Goal: Information Seeking & Learning: Learn about a topic

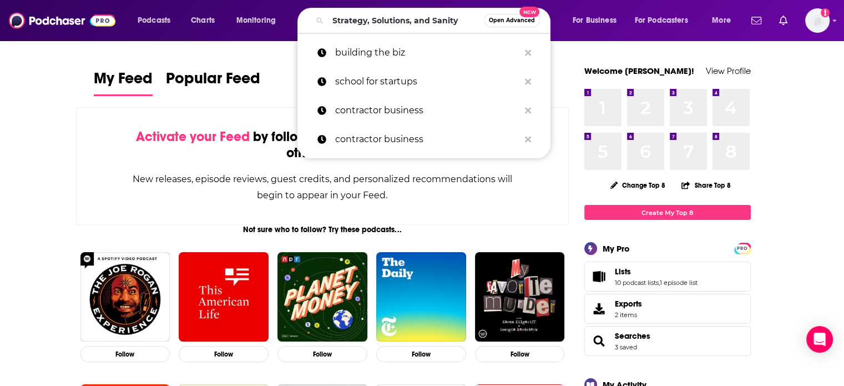
type input "Strategy, Solutions, and Sanity"
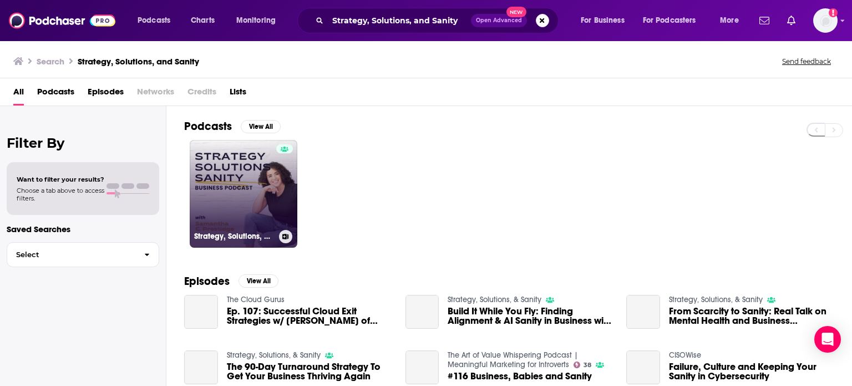
click at [280, 202] on div at bounding box center [284, 186] width 17 height 85
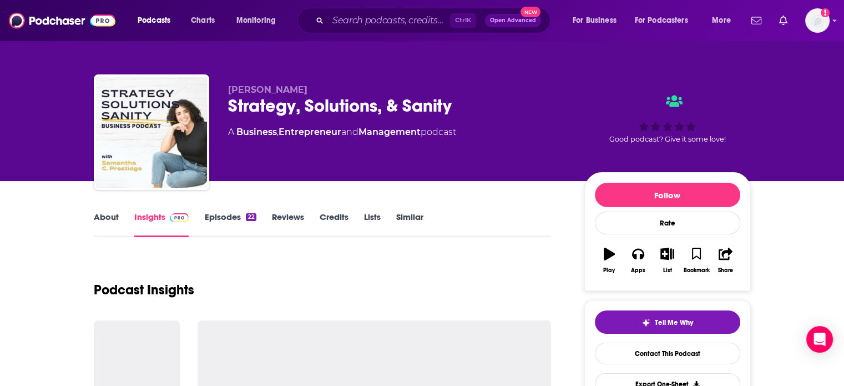
click at [222, 217] on link "Episodes 22" at bounding box center [230, 224] width 52 height 26
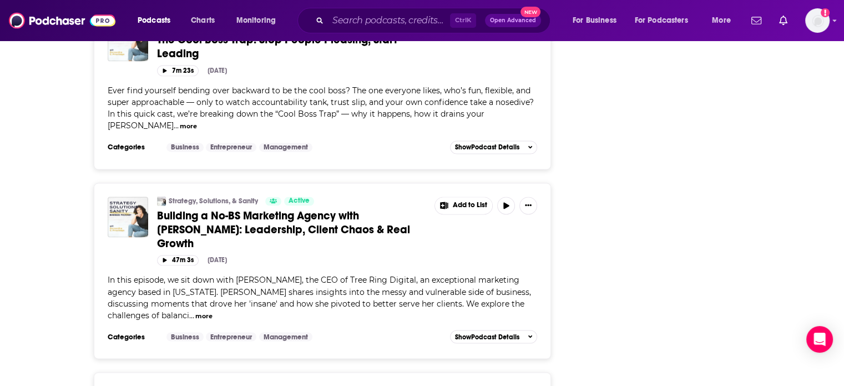
scroll to position [1886, 0]
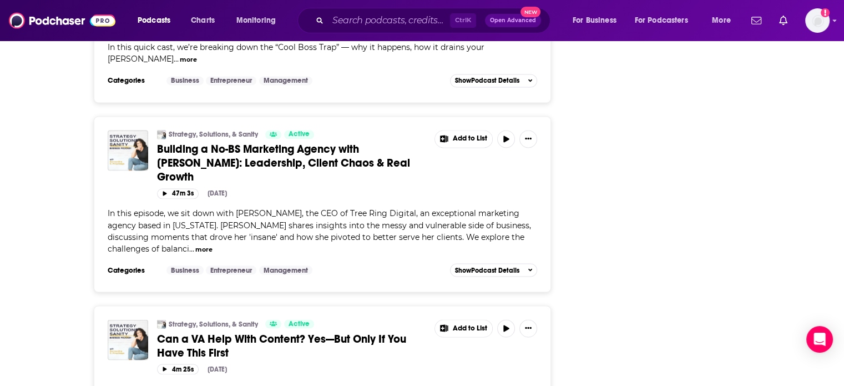
click at [312, 142] on span "Building a No-BS Marketing Agency with [PERSON_NAME]: Leadership, Client Chaos …" at bounding box center [283, 163] width 253 height 42
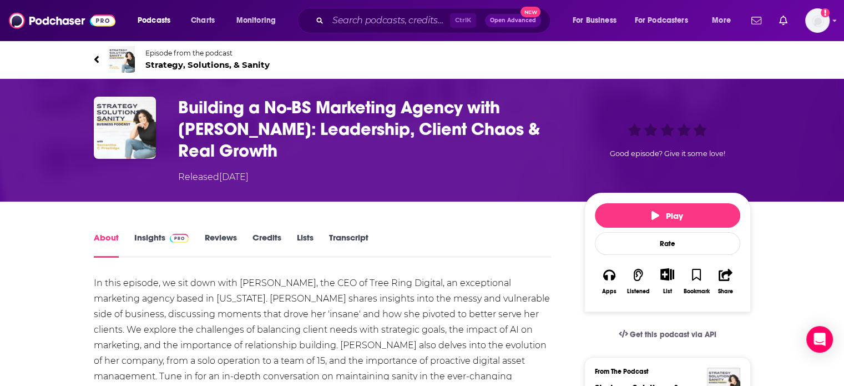
click at [176, 234] on img at bounding box center [179, 238] width 19 height 9
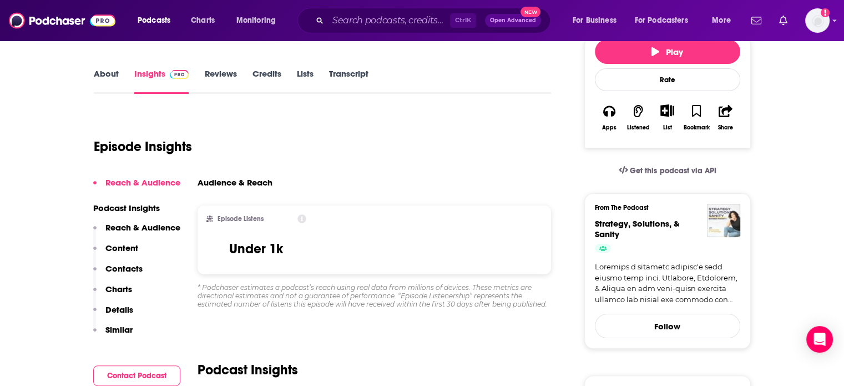
scroll to position [166, 0]
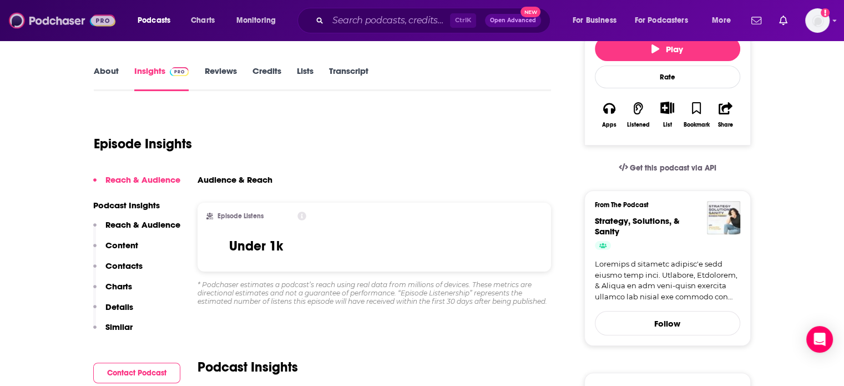
click at [110, 25] on img at bounding box center [62, 20] width 107 height 21
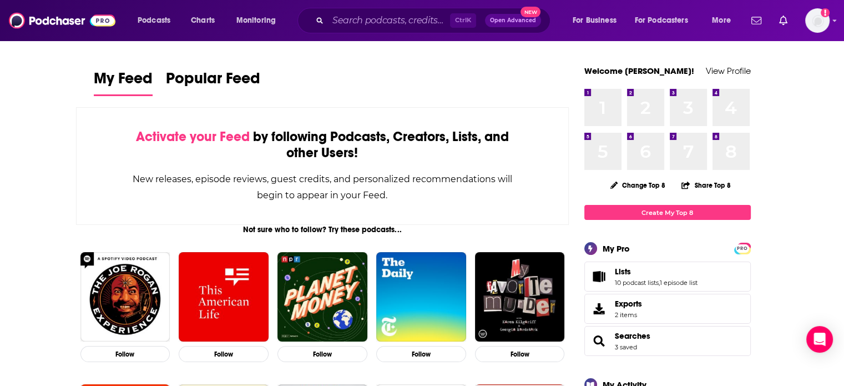
click at [376, 29] on div "Ctrl K Open Advanced New" at bounding box center [423, 21] width 253 height 26
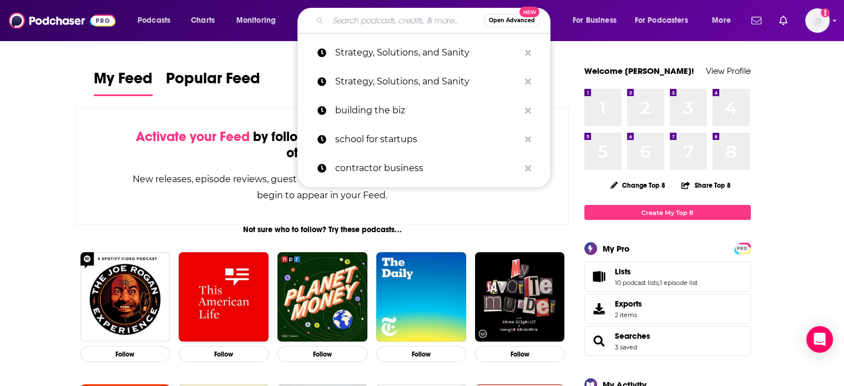
click at [394, 17] on input "Search podcasts, credits, & more..." at bounding box center [406, 21] width 156 height 18
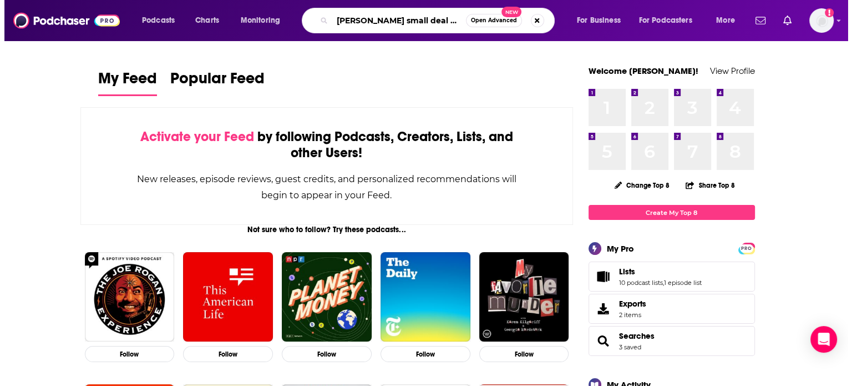
scroll to position [0, 8]
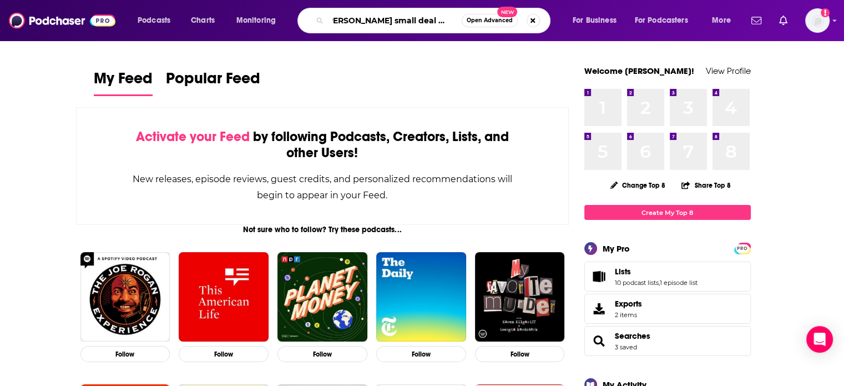
type input "[PERSON_NAME] small deal making"
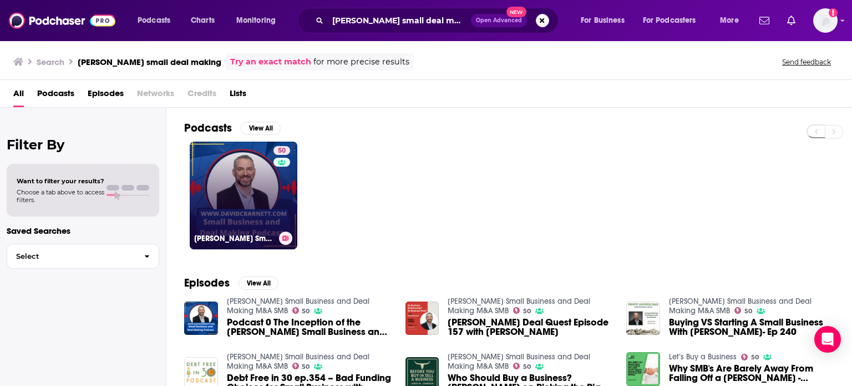
click at [284, 201] on div "50" at bounding box center [282, 188] width 19 height 85
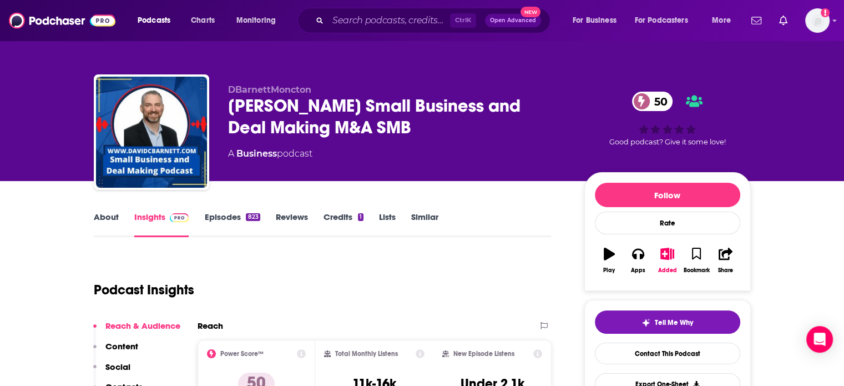
click at [424, 214] on link "Similar" at bounding box center [424, 224] width 27 height 26
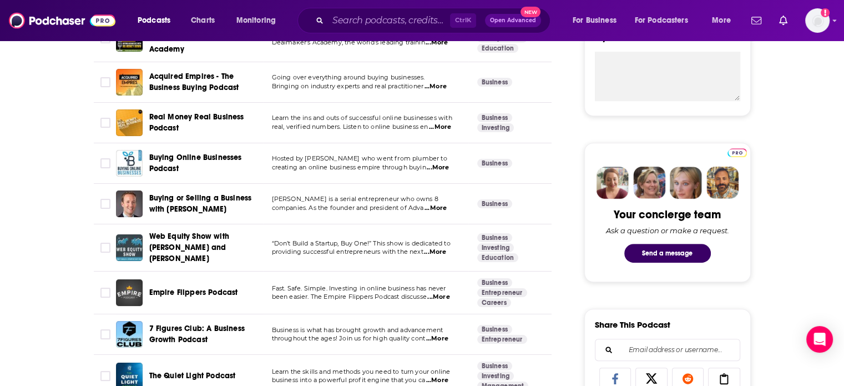
scroll to position [277, 0]
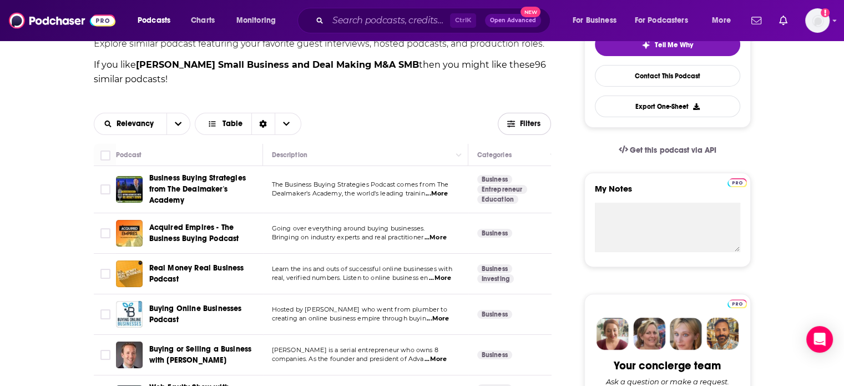
click at [524, 116] on button "Filters" at bounding box center [524, 124] width 53 height 22
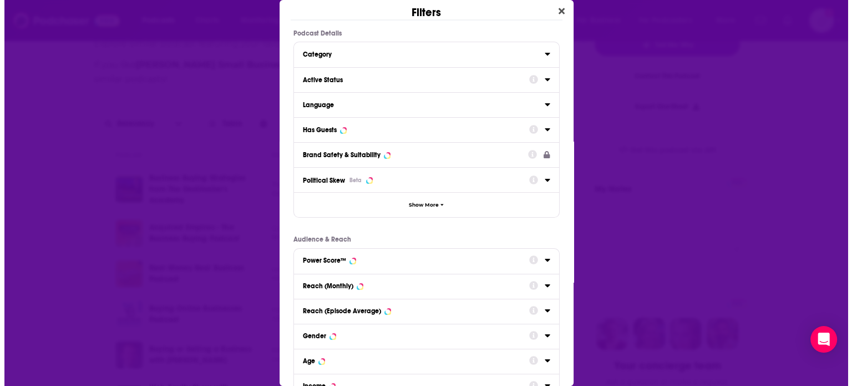
scroll to position [0, 0]
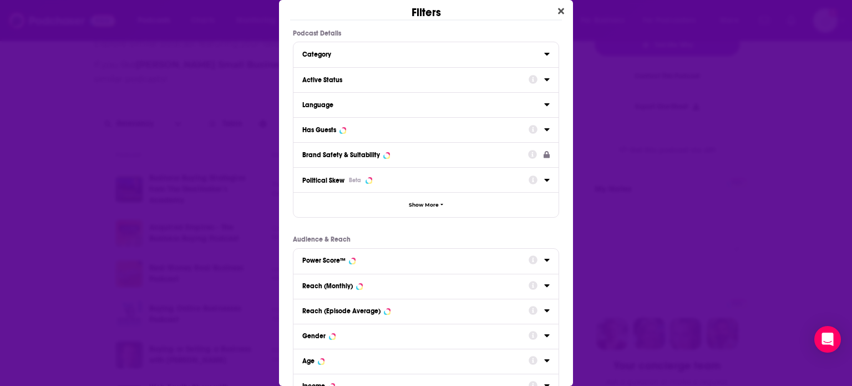
click at [533, 126] on div "Dialog" at bounding box center [539, 129] width 21 height 14
click at [533, 83] on div "Dialog" at bounding box center [539, 79] width 21 height 14
click at [544, 77] on icon "Dialog" at bounding box center [547, 79] width 6 height 9
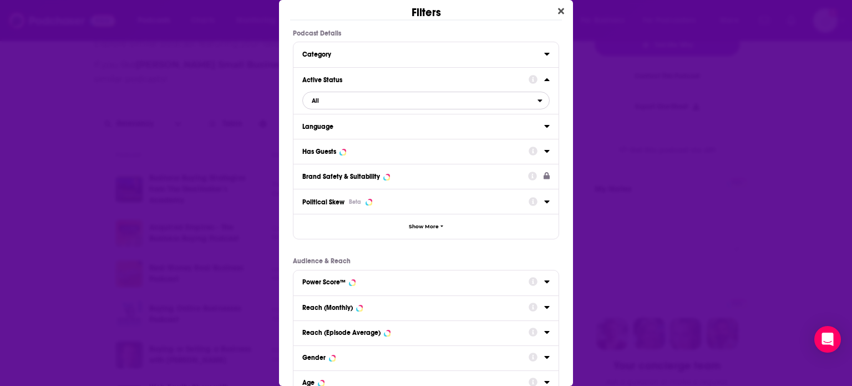
click at [347, 103] on span "All" at bounding box center [420, 100] width 235 height 14
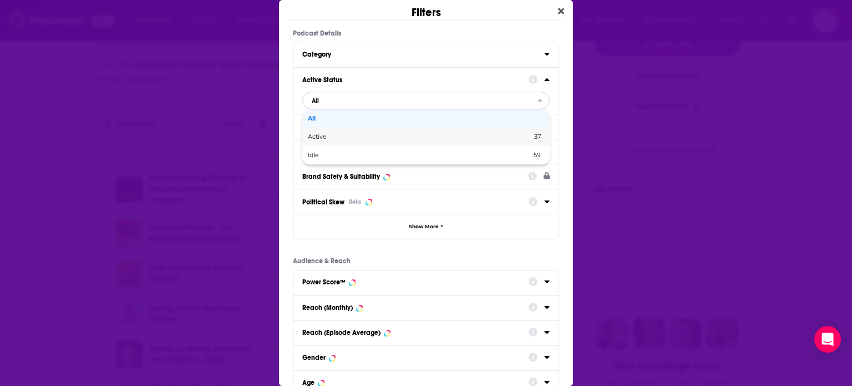
click at [345, 143] on div "Active 37" at bounding box center [425, 137] width 247 height 18
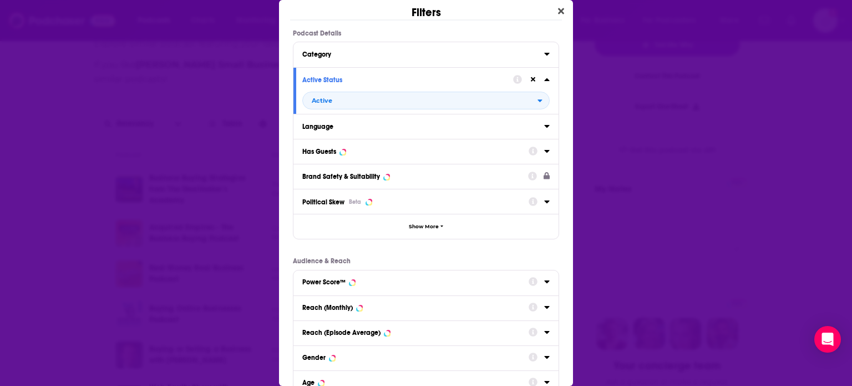
click at [541, 148] on div "Has Guests" at bounding box center [425, 151] width 265 height 25
click at [544, 149] on icon "Dialog" at bounding box center [547, 150] width 6 height 9
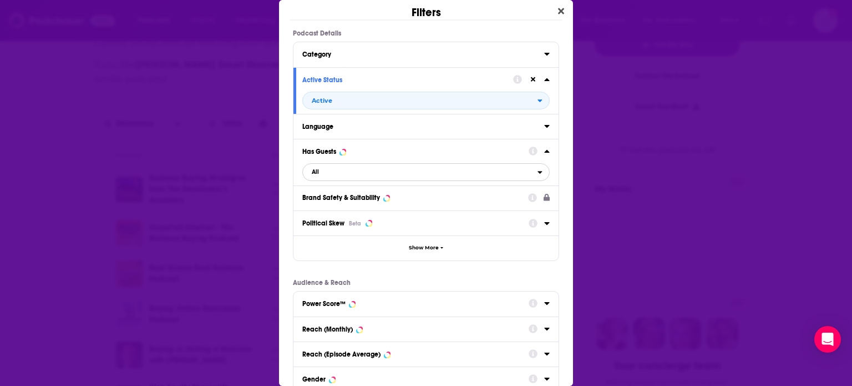
click at [324, 179] on button "All" at bounding box center [425, 172] width 247 height 18
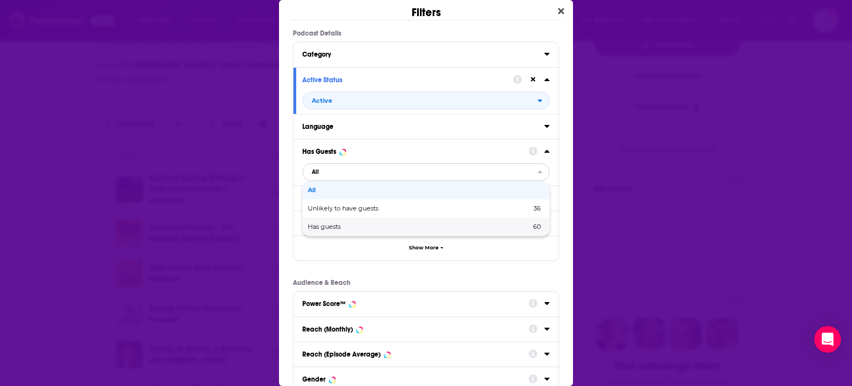
click at [335, 226] on span "Has guests" at bounding box center [372, 227] width 128 height 6
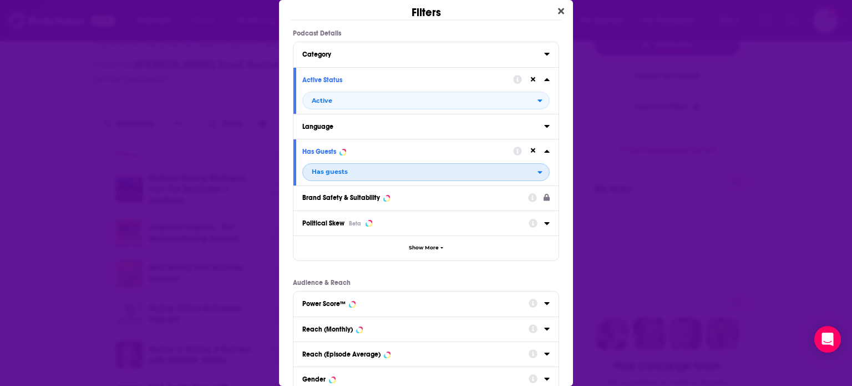
scroll to position [145, 0]
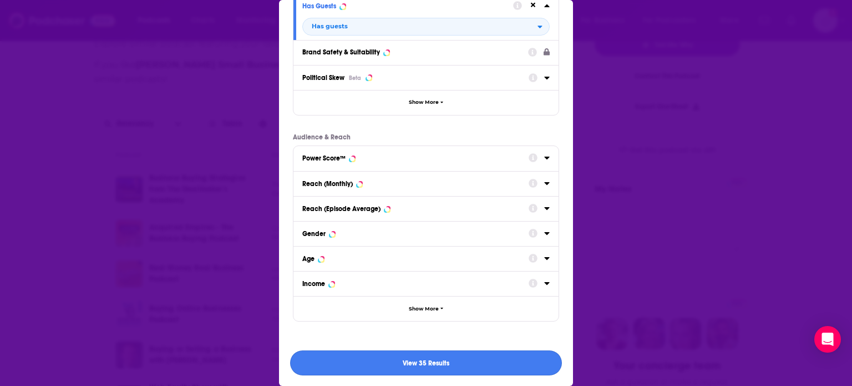
click at [439, 354] on button "View 35 Results" at bounding box center [426, 362] width 272 height 25
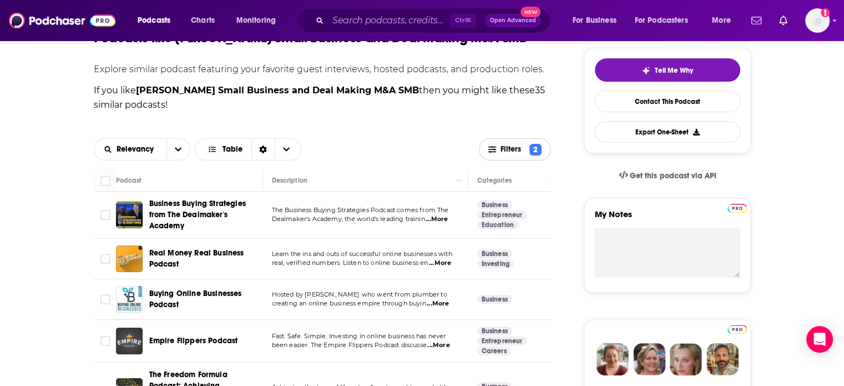
scroll to position [277, 0]
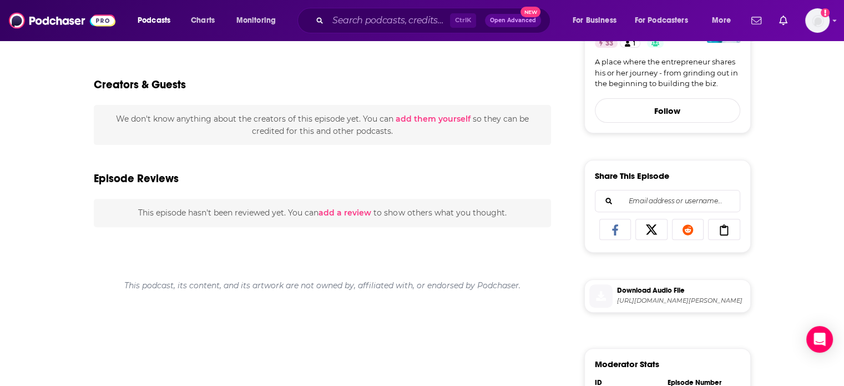
scroll to position [333, 0]
